Goal: Task Accomplishment & Management: Use online tool/utility

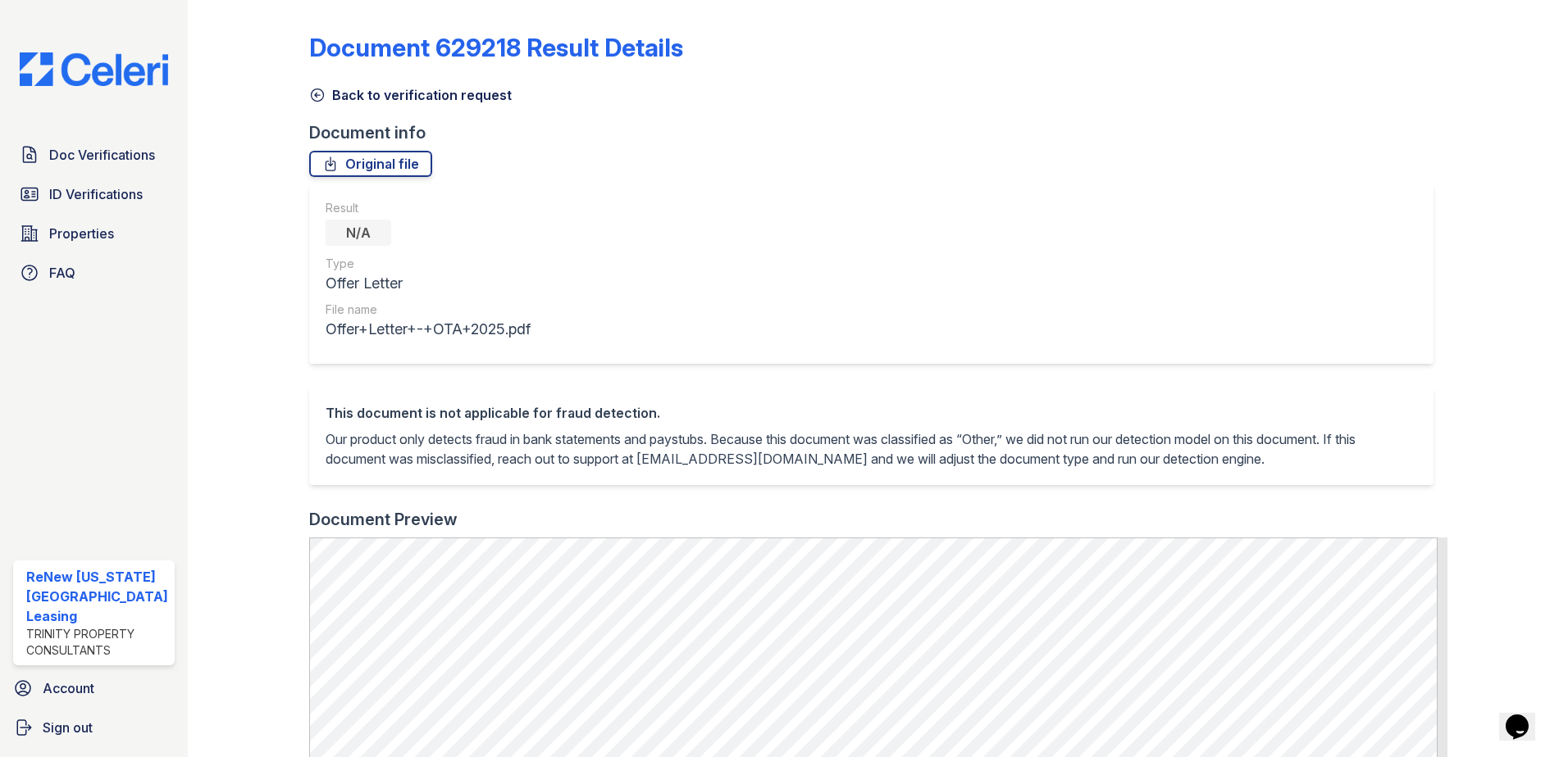
scroll to position [410, 0]
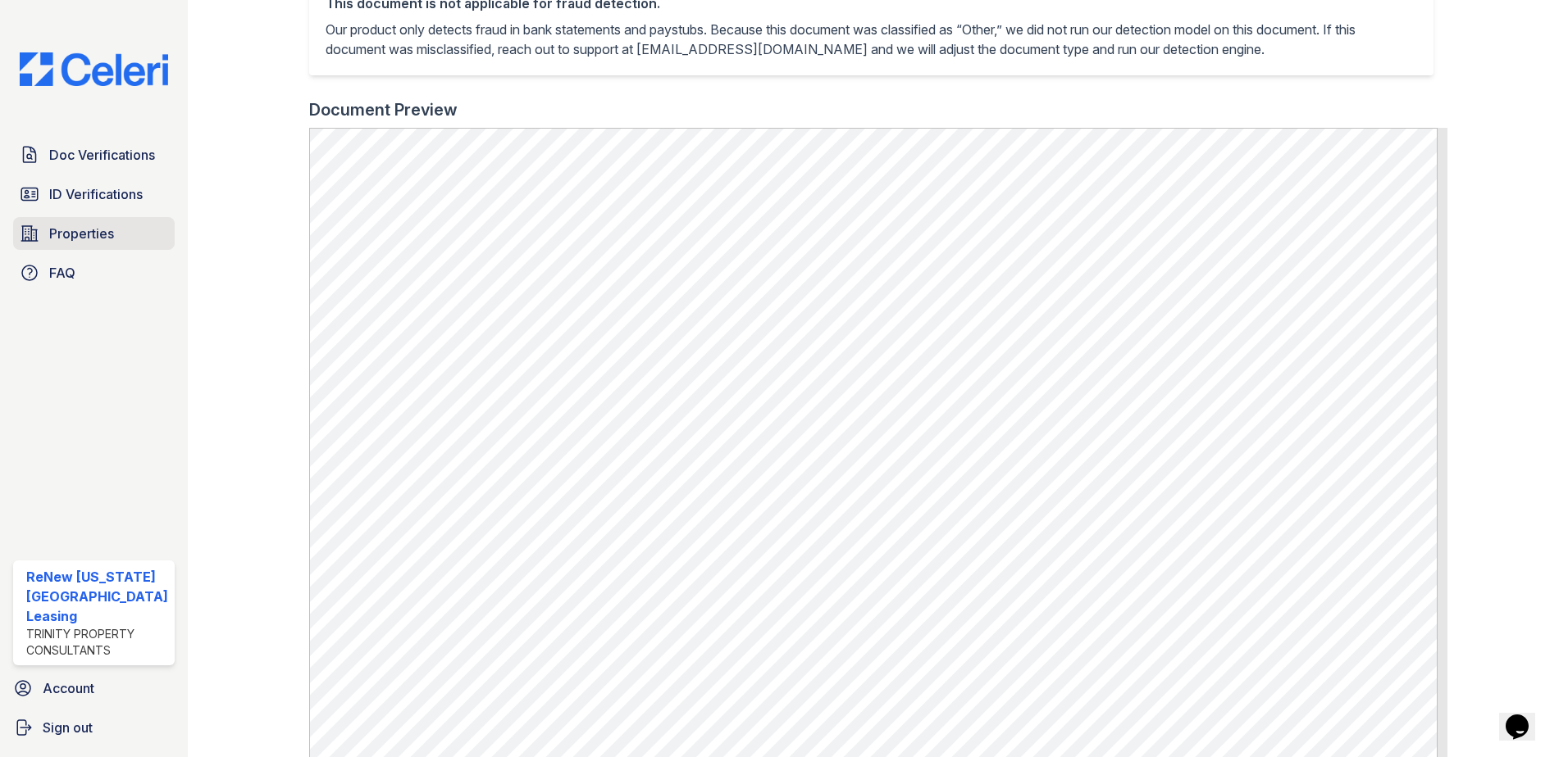
click at [75, 229] on span "Properties" at bounding box center [81, 233] width 65 height 19
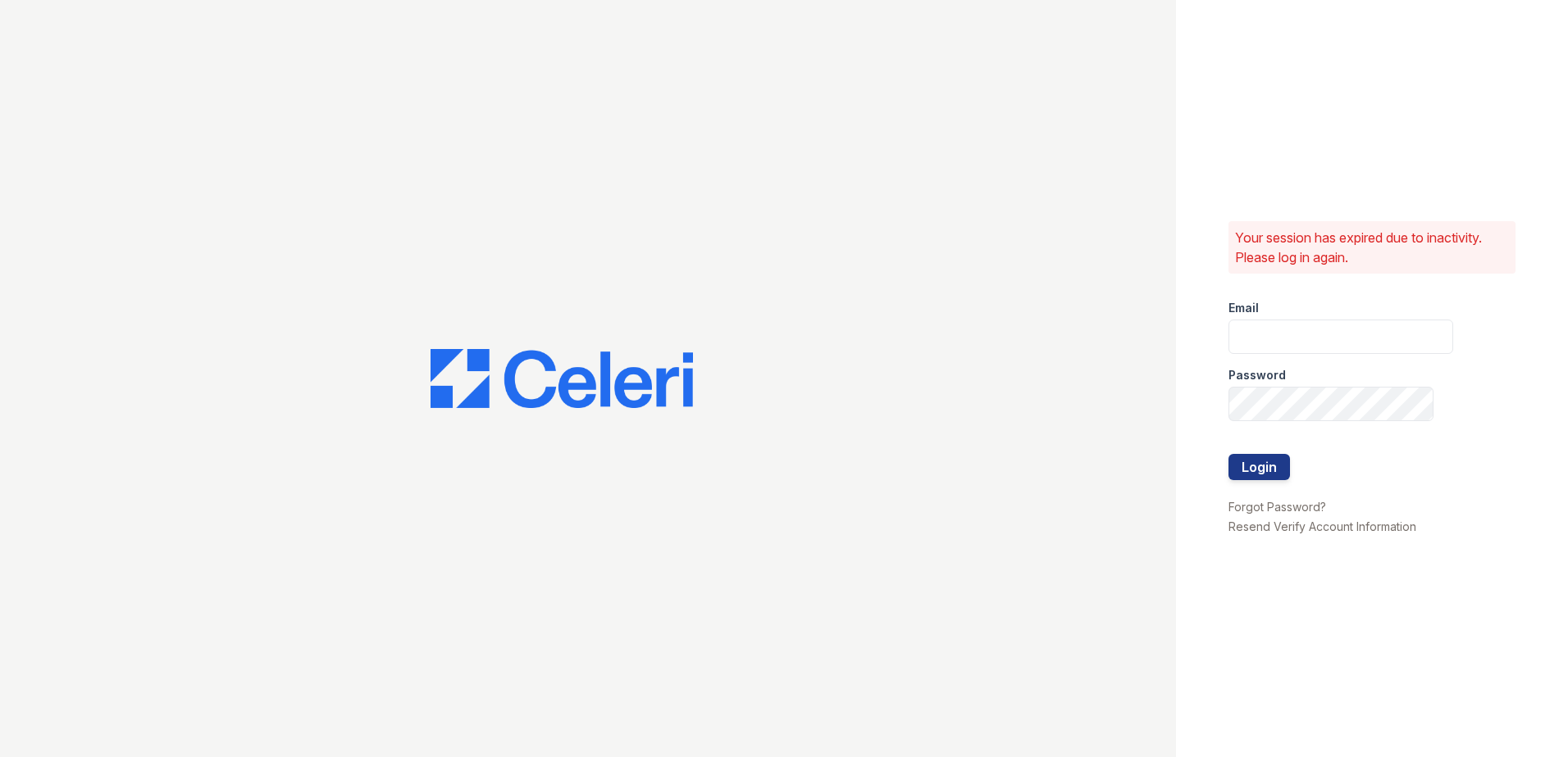
type input "renewvirginiabeach@trinity-pm.com"
click at [1258, 461] on button "Login" at bounding box center [1260, 467] width 62 height 26
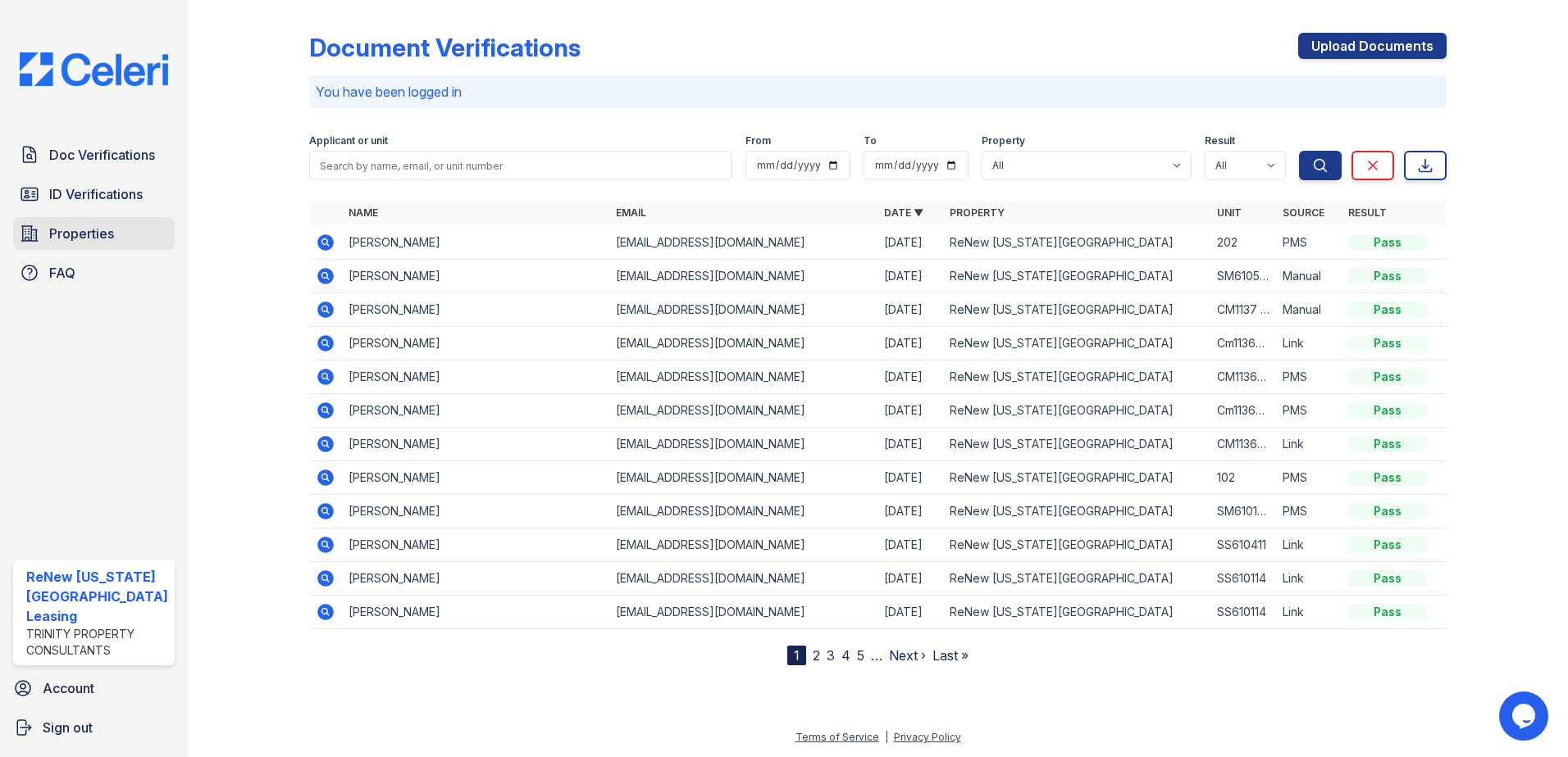
click at [69, 233] on span "Properties" at bounding box center [81, 233] width 65 height 19
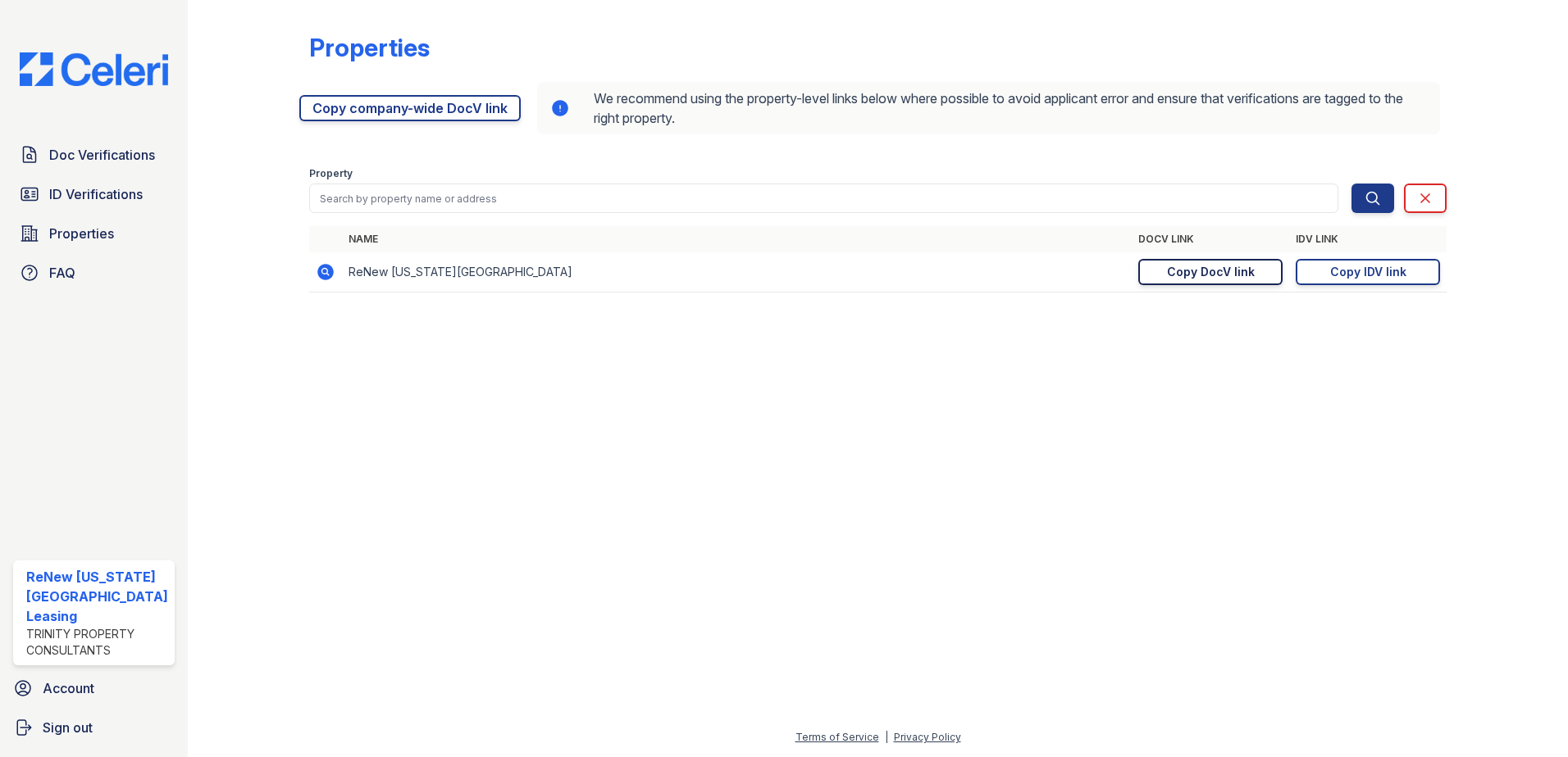
click at [1178, 262] on link "Copy DocV link Copy link" at bounding box center [1210, 272] width 144 height 26
click at [83, 171] on div "Doc Verifications ID Verifications Properties FAQ" at bounding box center [94, 214] width 175 height 151
drag, startPoint x: 83, startPoint y: 171, endPoint x: 91, endPoint y: 191, distance: 21.5
click at [91, 191] on span "ID Verifications" at bounding box center [96, 194] width 94 height 19
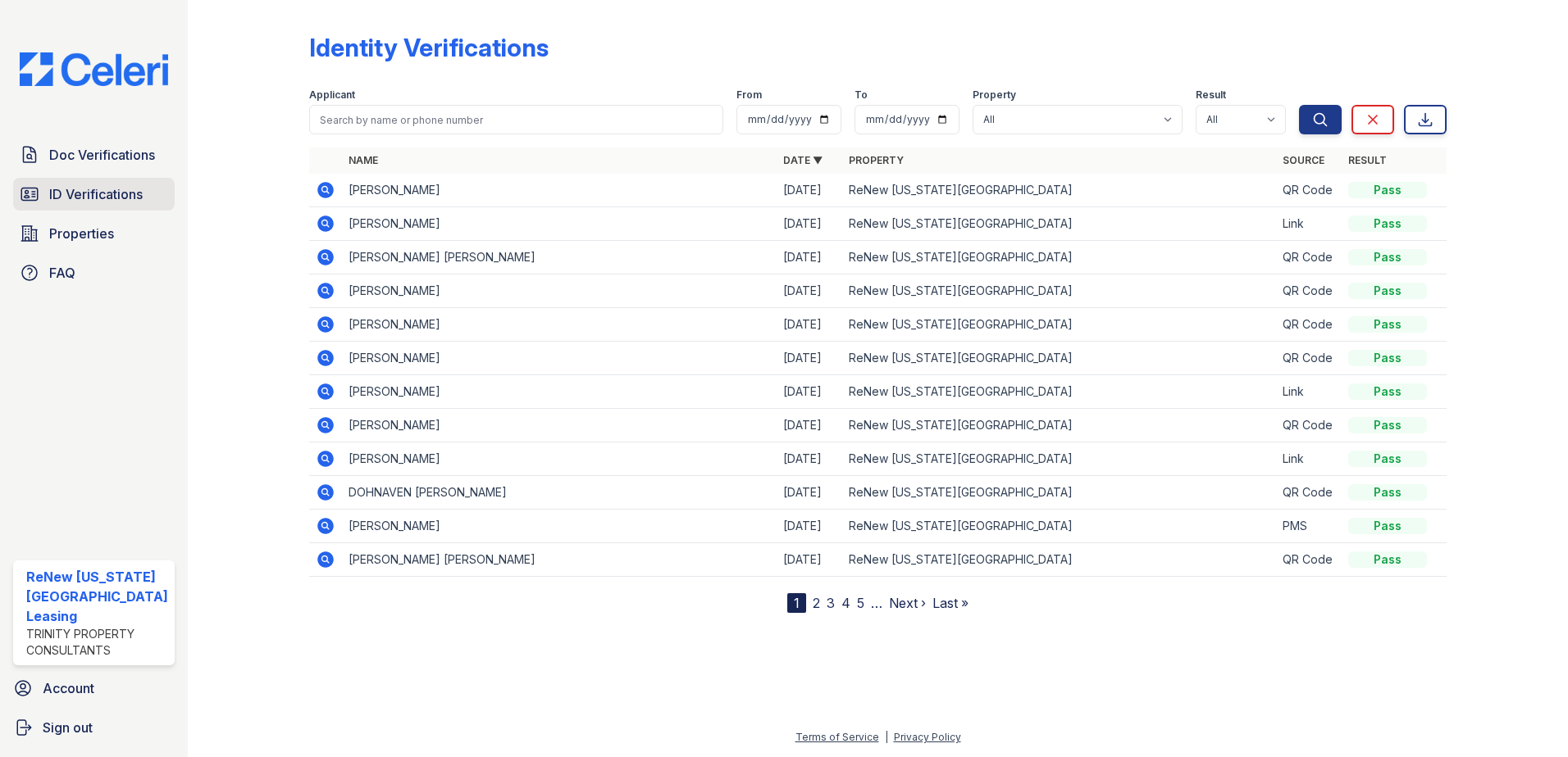
click at [60, 188] on span "ID Verifications" at bounding box center [96, 194] width 94 height 19
click at [56, 185] on span "ID Verifications" at bounding box center [96, 194] width 94 height 19
click at [88, 195] on span "ID Verifications" at bounding box center [96, 194] width 94 height 19
click at [88, 189] on span "ID Verifications" at bounding box center [96, 194] width 94 height 19
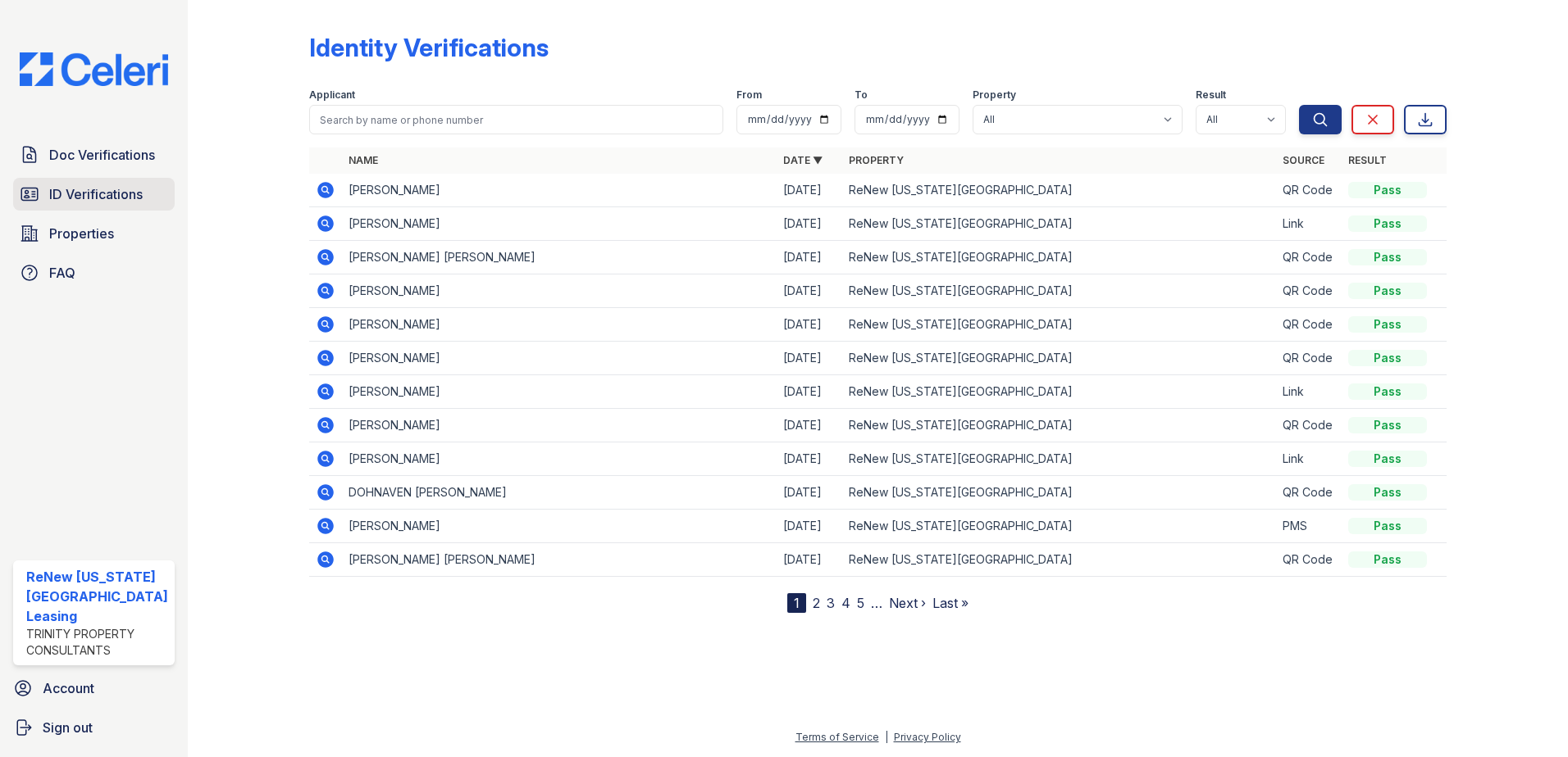
click at [71, 193] on span "ID Verifications" at bounding box center [96, 194] width 94 height 19
click at [74, 188] on span "ID Verifications" at bounding box center [96, 194] width 94 height 19
click at [97, 189] on span "ID Verifications" at bounding box center [96, 194] width 94 height 19
click at [148, 189] on link "ID Verifications" at bounding box center [94, 193] width 162 height 33
click at [108, 188] on span "ID Verifications" at bounding box center [96, 194] width 94 height 19
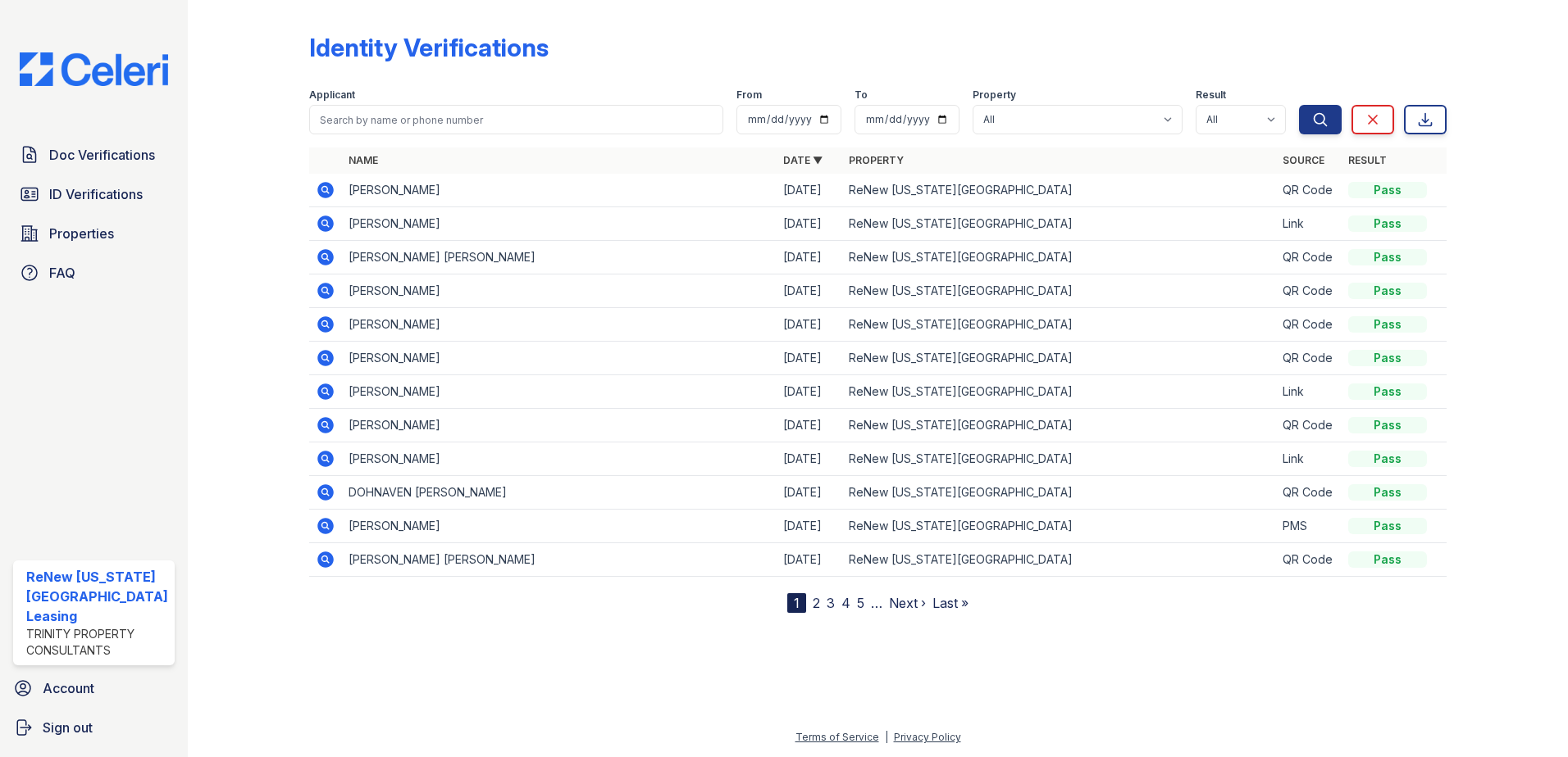
click at [108, 188] on span "ID Verifications" at bounding box center [96, 194] width 94 height 19
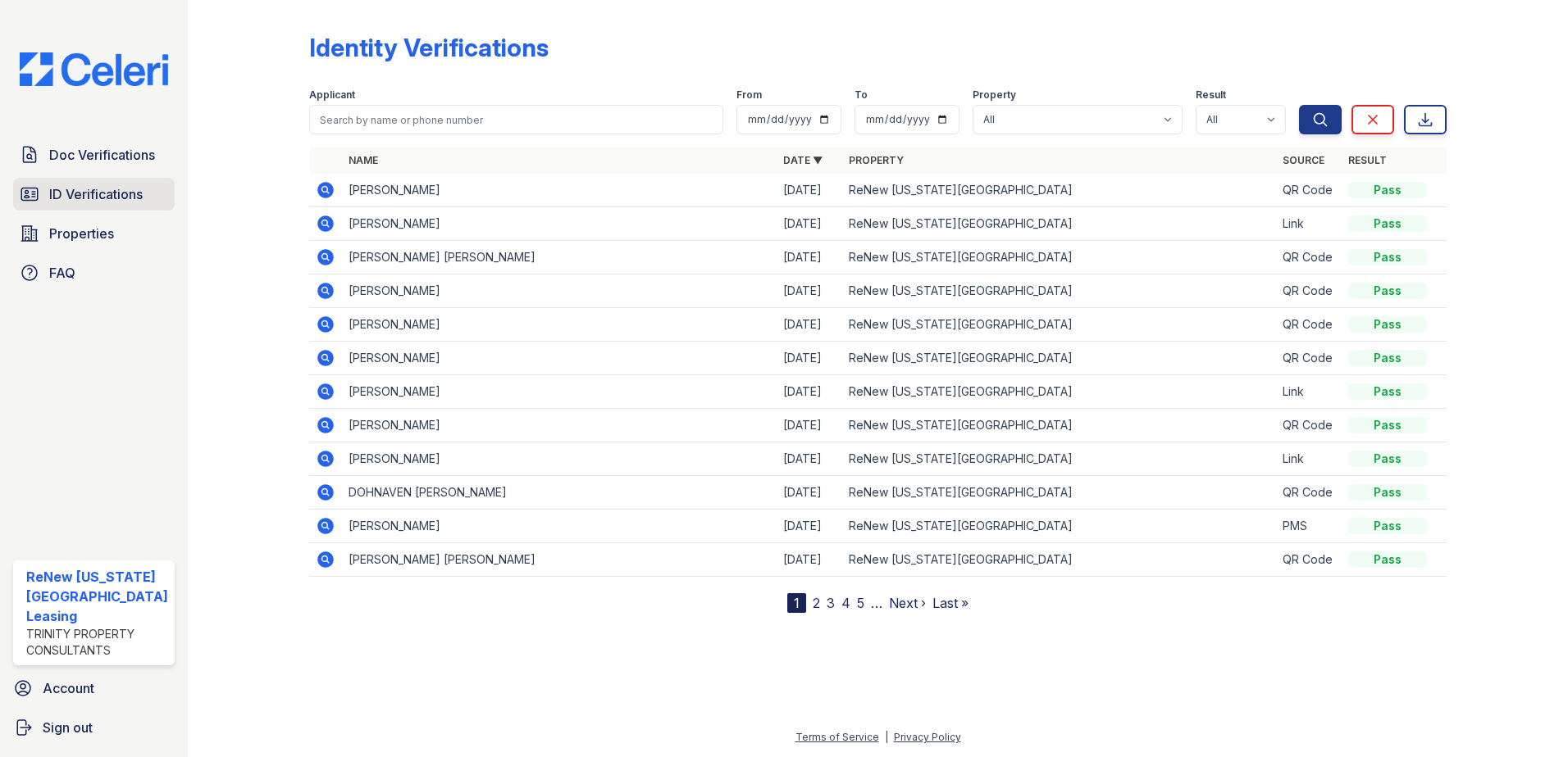
click at [121, 189] on span "ID Verifications" at bounding box center [96, 194] width 94 height 19
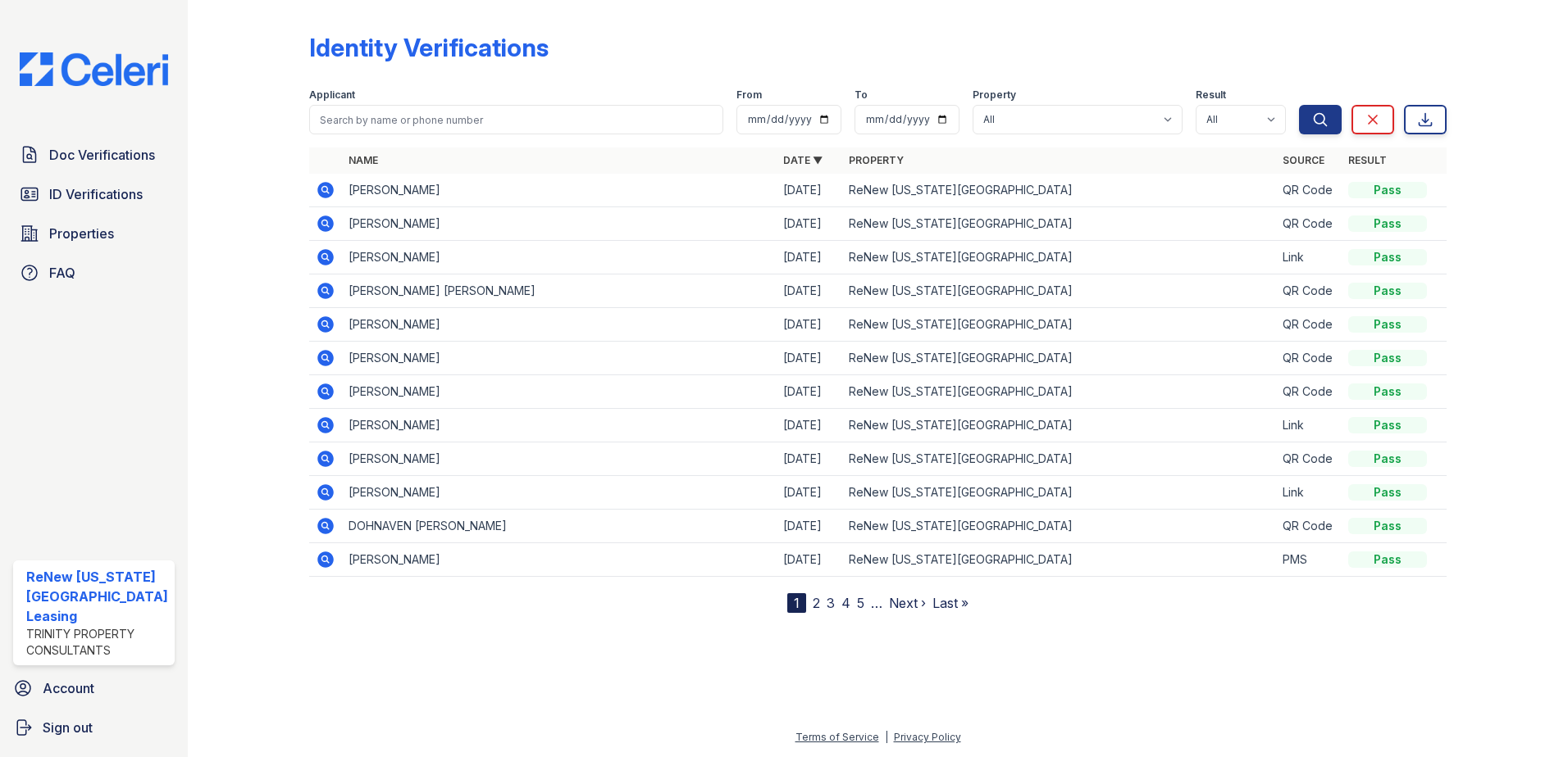
click at [327, 191] on icon at bounding box center [325, 190] width 17 height 17
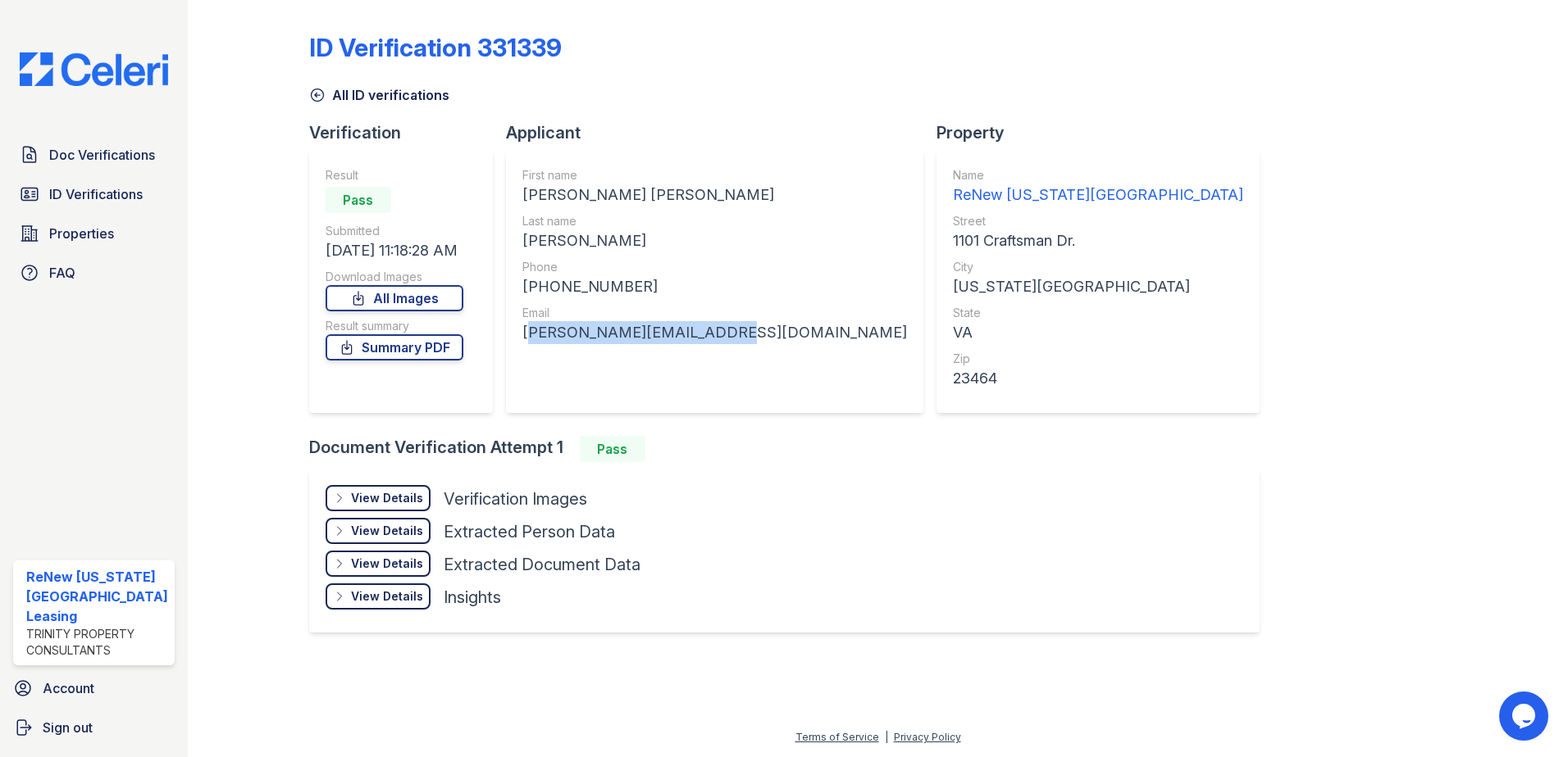
drag, startPoint x: 711, startPoint y: 334, endPoint x: 522, endPoint y: 331, distance: 189.0
click at [522, 331] on div "[PERSON_NAME][EMAIL_ADDRESS][DOMAIN_NAME]" at bounding box center [714, 333] width 384 height 23
drag, startPoint x: 522, startPoint y: 331, endPoint x: 536, endPoint y: 332, distance: 14.0
copy div "[PERSON_NAME][EMAIL_ADDRESS][DOMAIN_NAME]"
drag, startPoint x: 626, startPoint y: 284, endPoint x: 530, endPoint y: 279, distance: 96.1
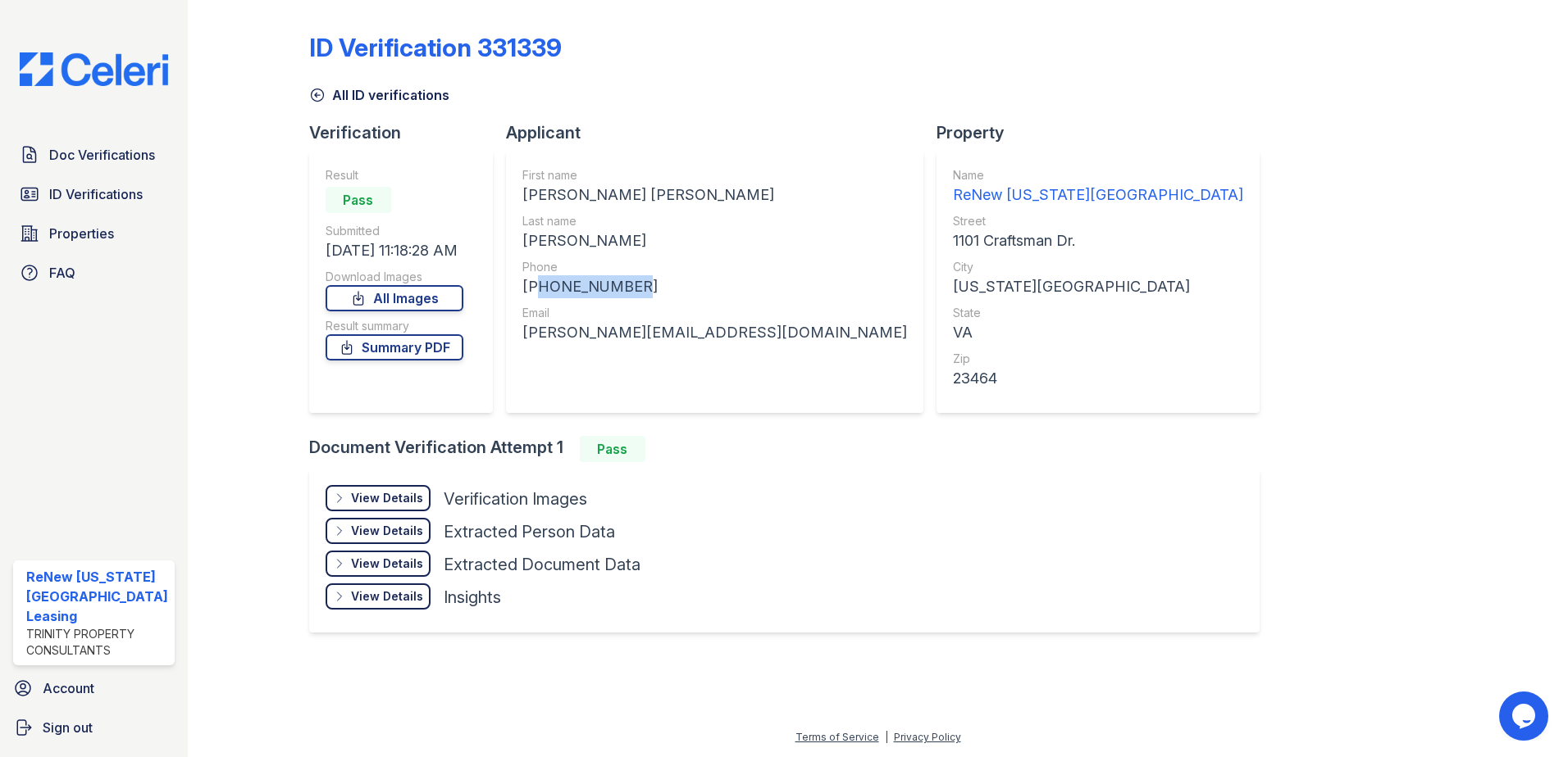
click at [530, 279] on div "[PHONE_NUMBER]" at bounding box center [714, 287] width 384 height 23
drag, startPoint x: 530, startPoint y: 279, endPoint x: 540, endPoint y: 279, distance: 10.0
copy div "17574504355"
